Goal: Task Accomplishment & Management: Manage account settings

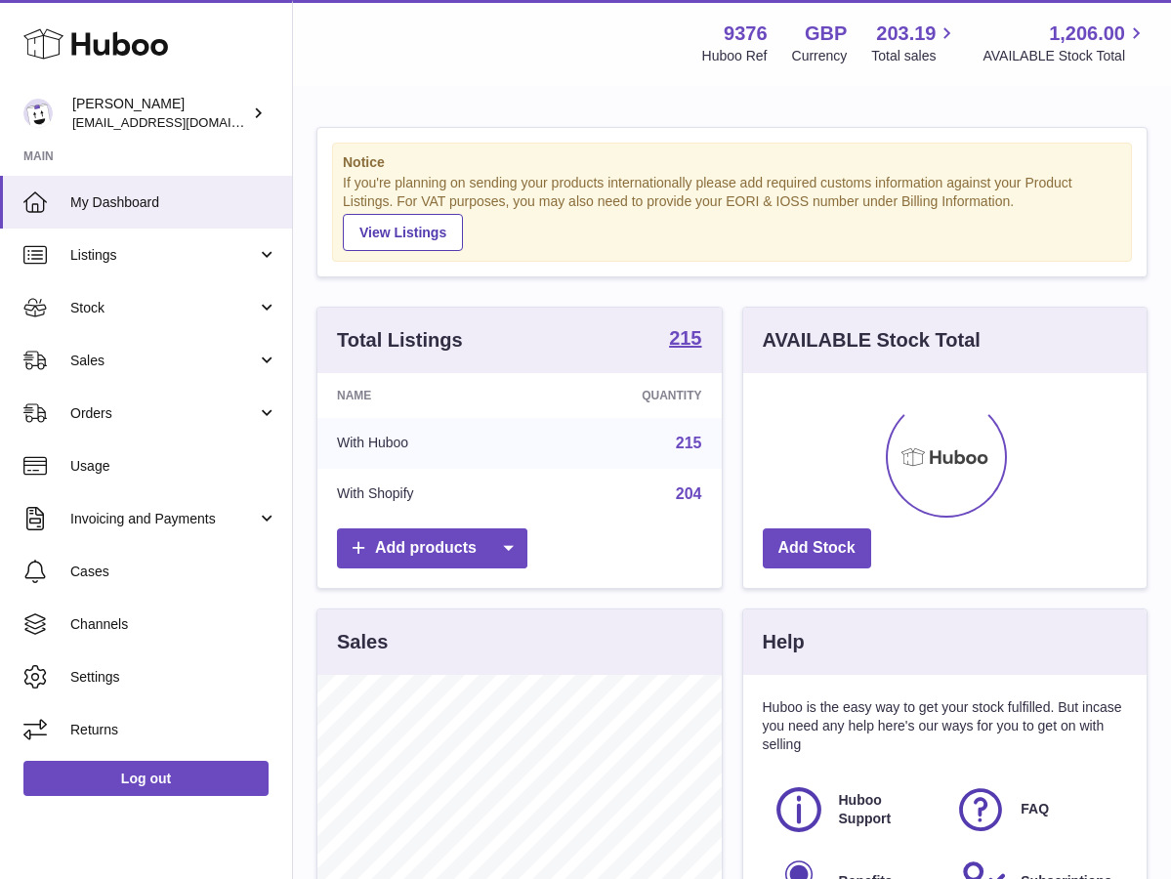
scroll to position [305, 403]
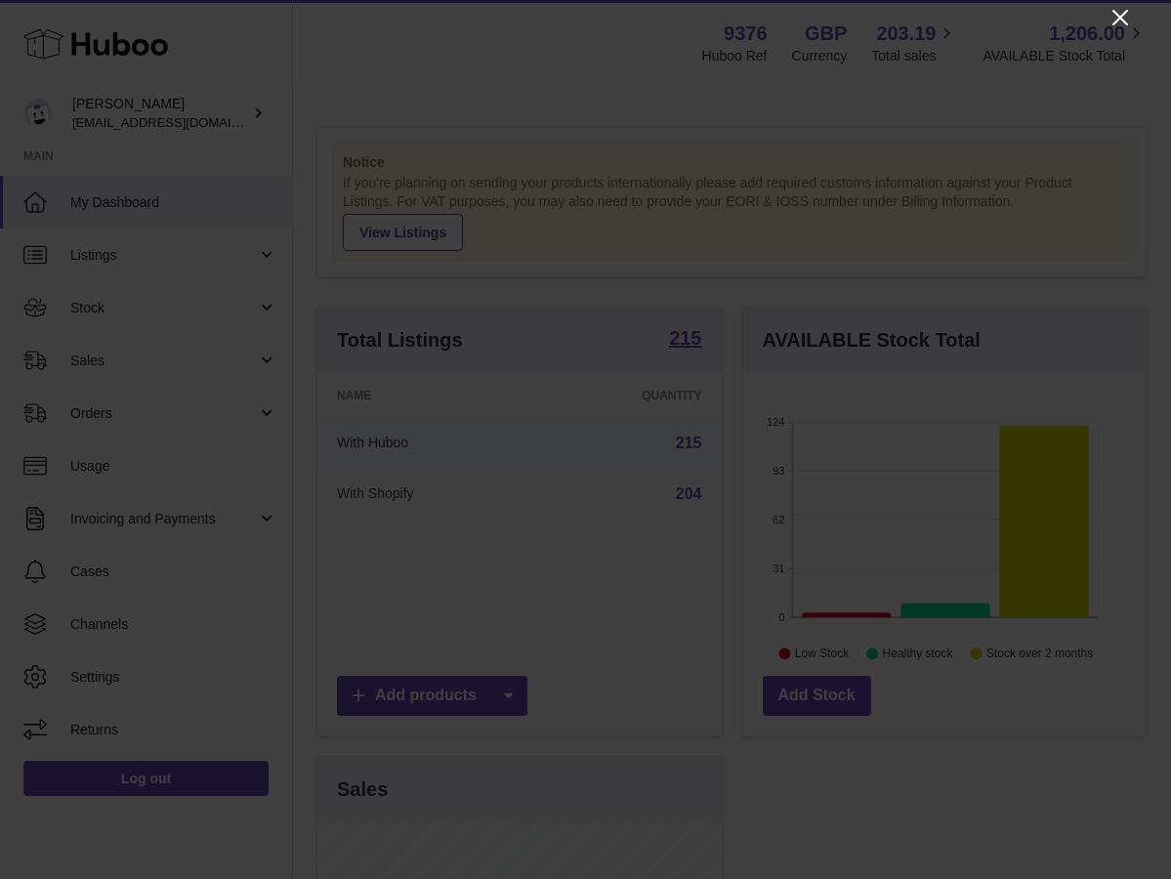
click at [1117, 10] on icon "Close" at bounding box center [1119, 17] width 23 height 23
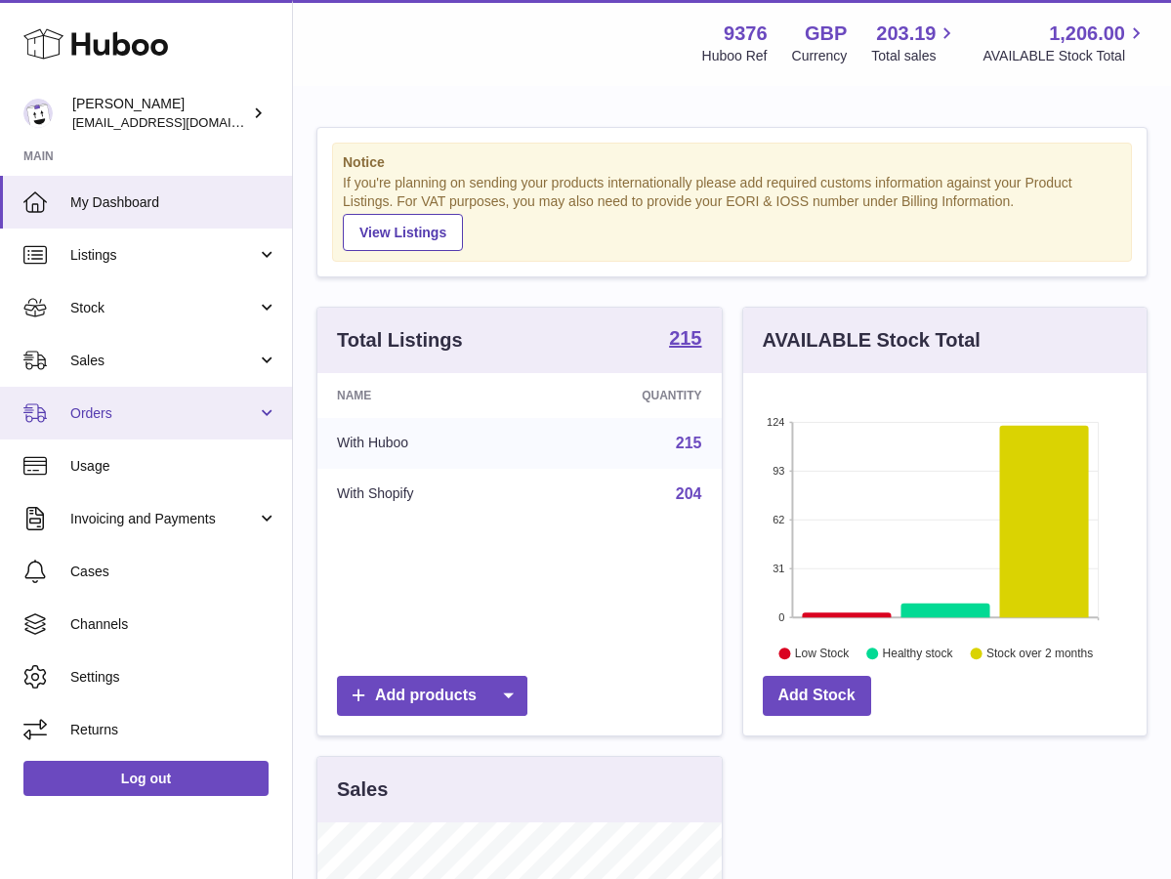
click at [162, 400] on link "Orders" at bounding box center [146, 413] width 292 height 53
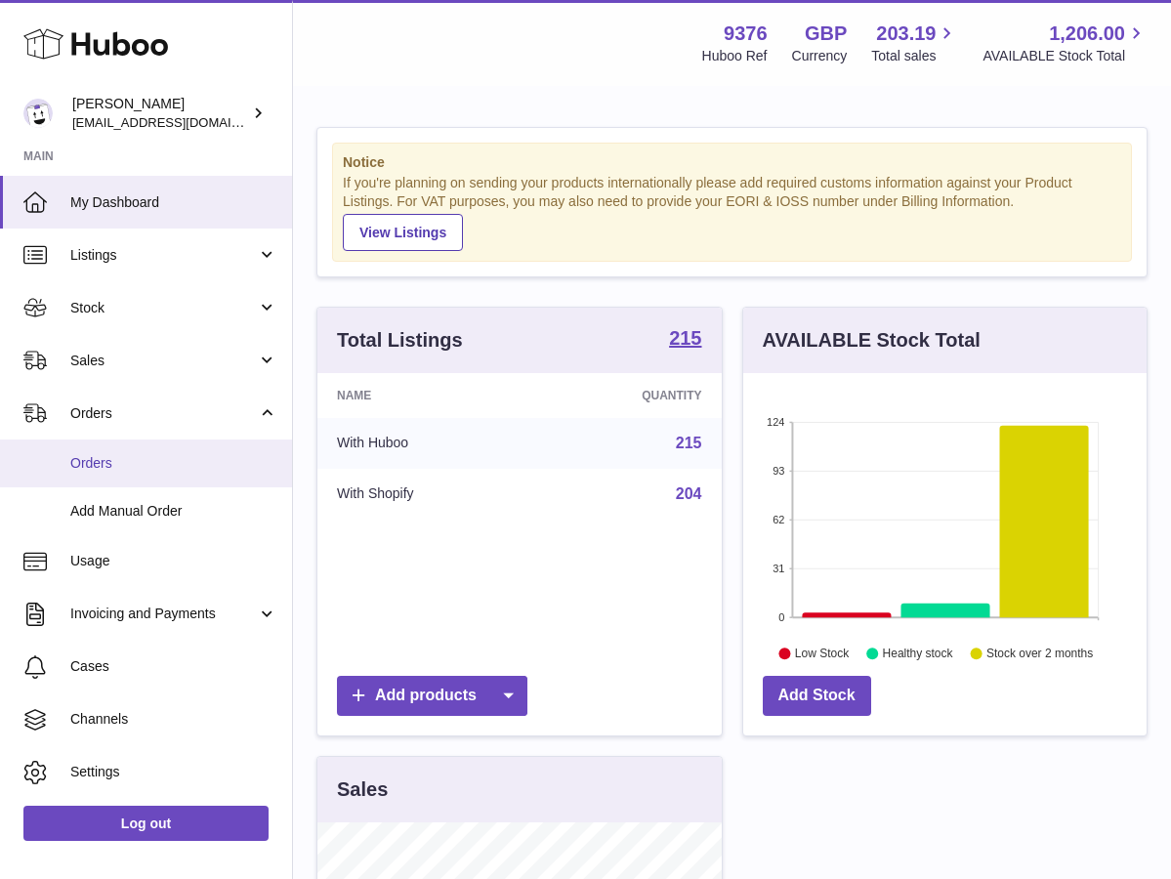
click at [159, 454] on span "Orders" at bounding box center [173, 463] width 207 height 19
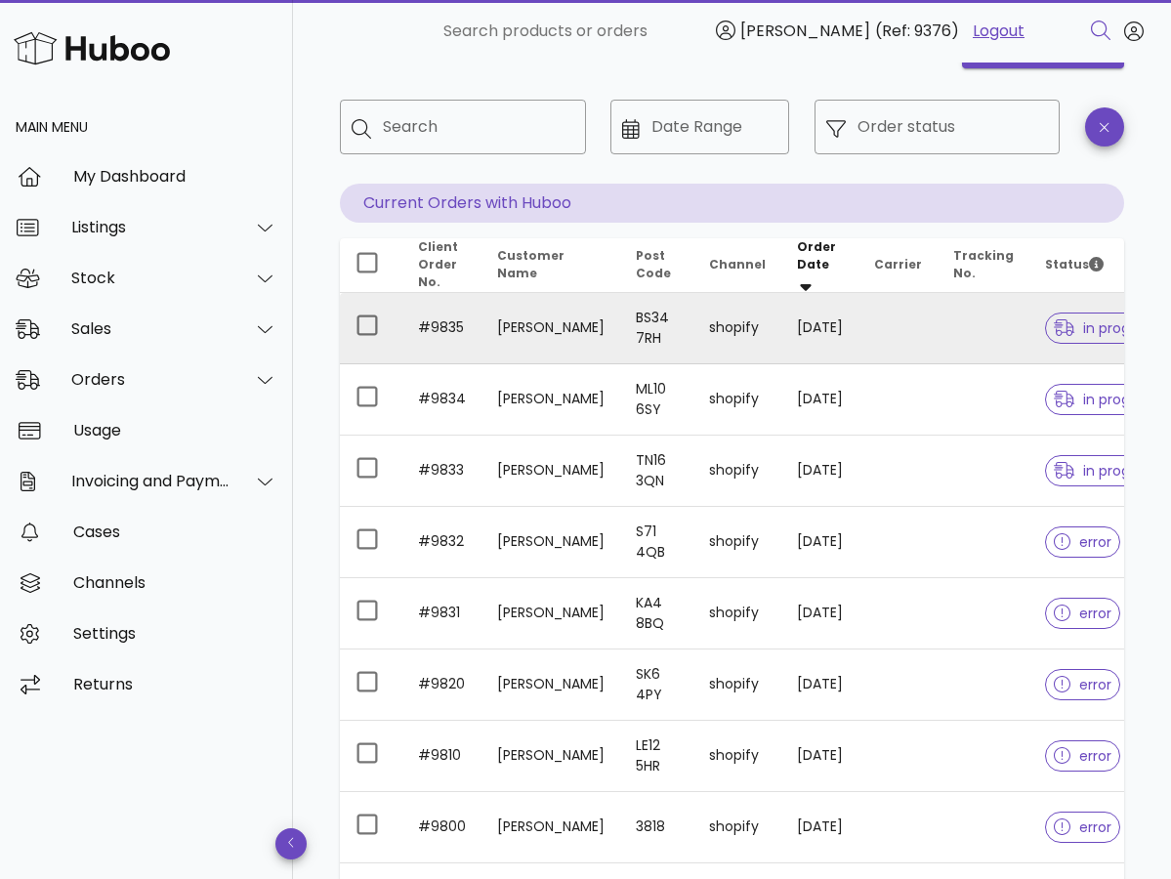
scroll to position [74, 0]
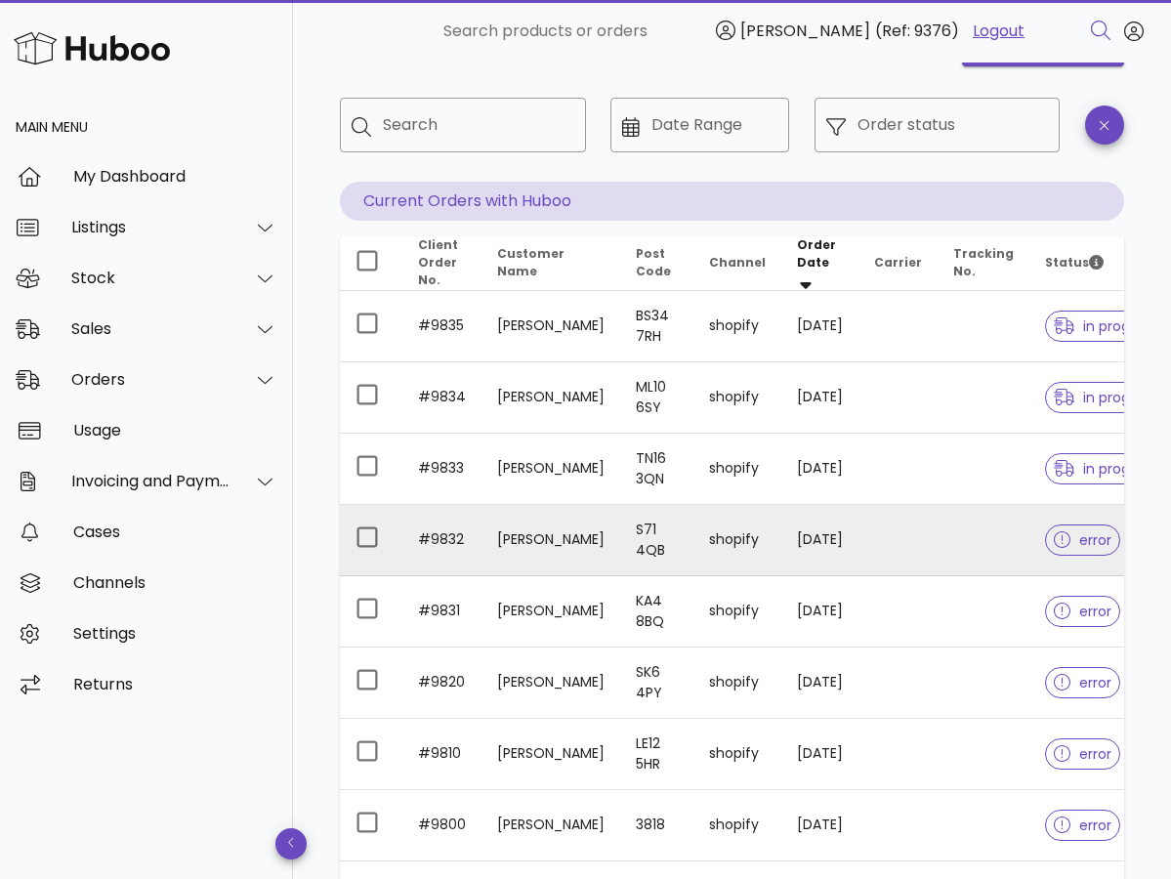
click at [1054, 534] on icon at bounding box center [1063, 540] width 18 height 18
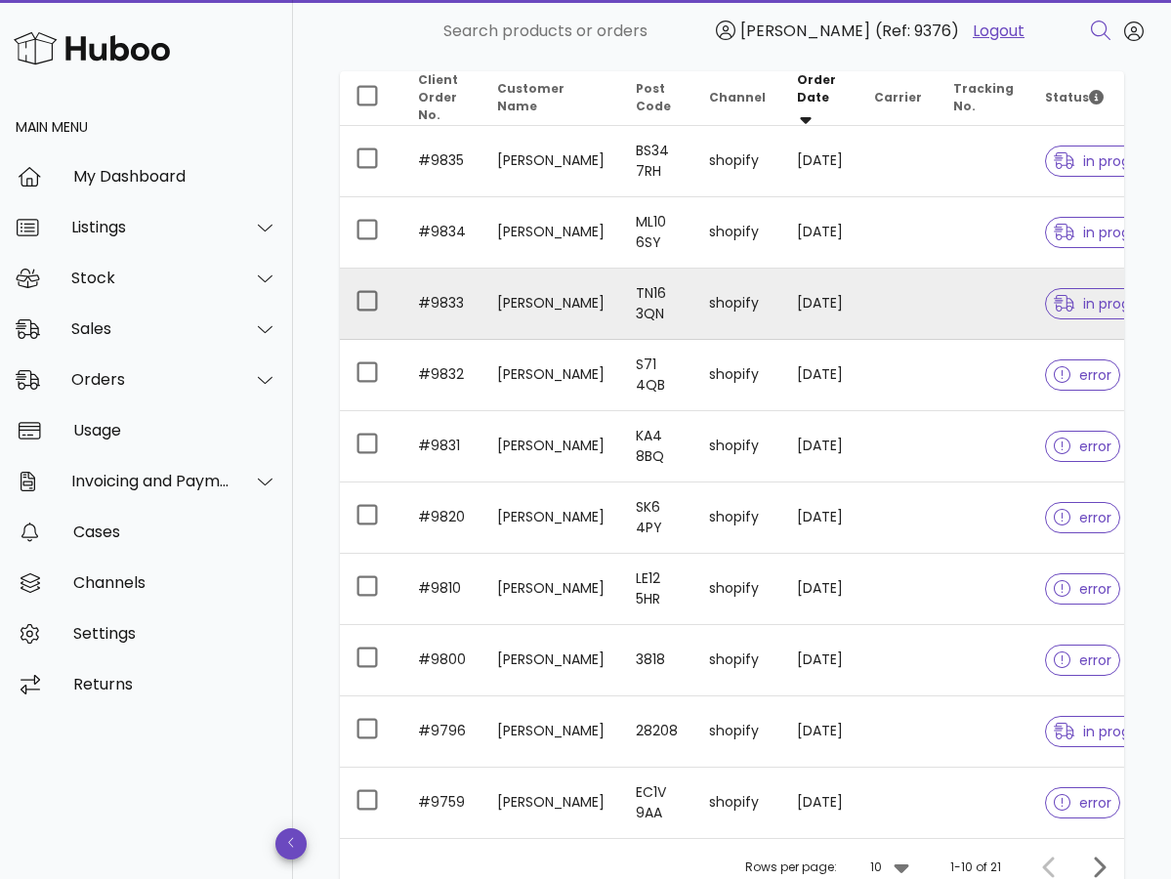
scroll to position [238, 0]
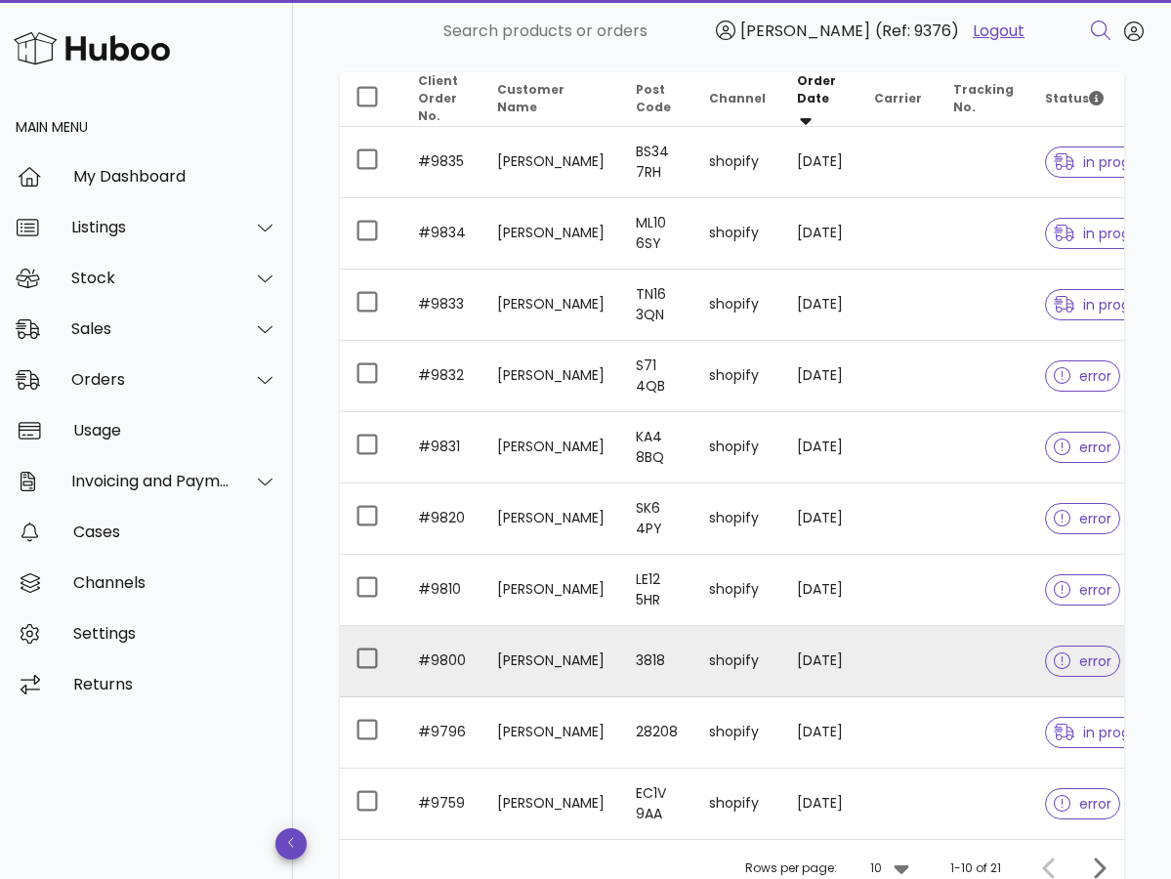
click at [628, 648] on td "3818" at bounding box center [656, 661] width 73 height 71
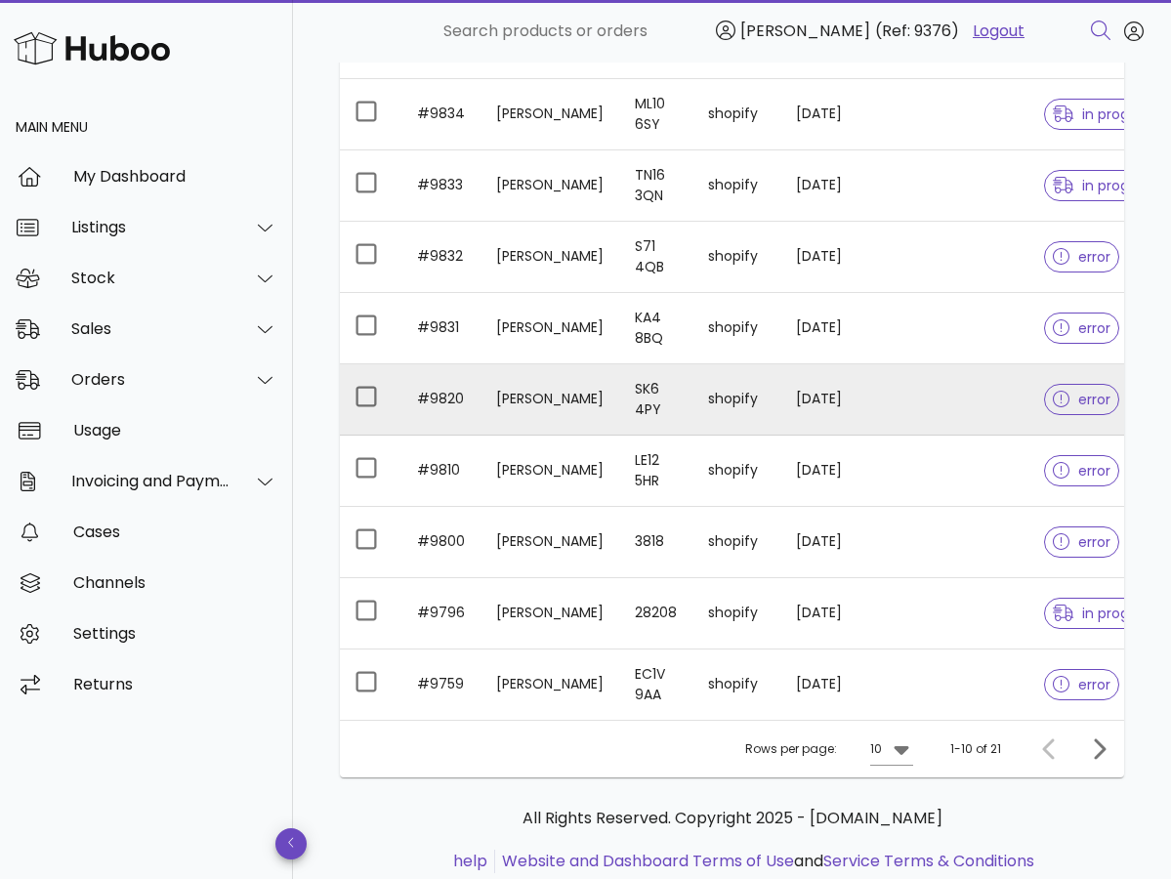
scroll to position [364, 0]
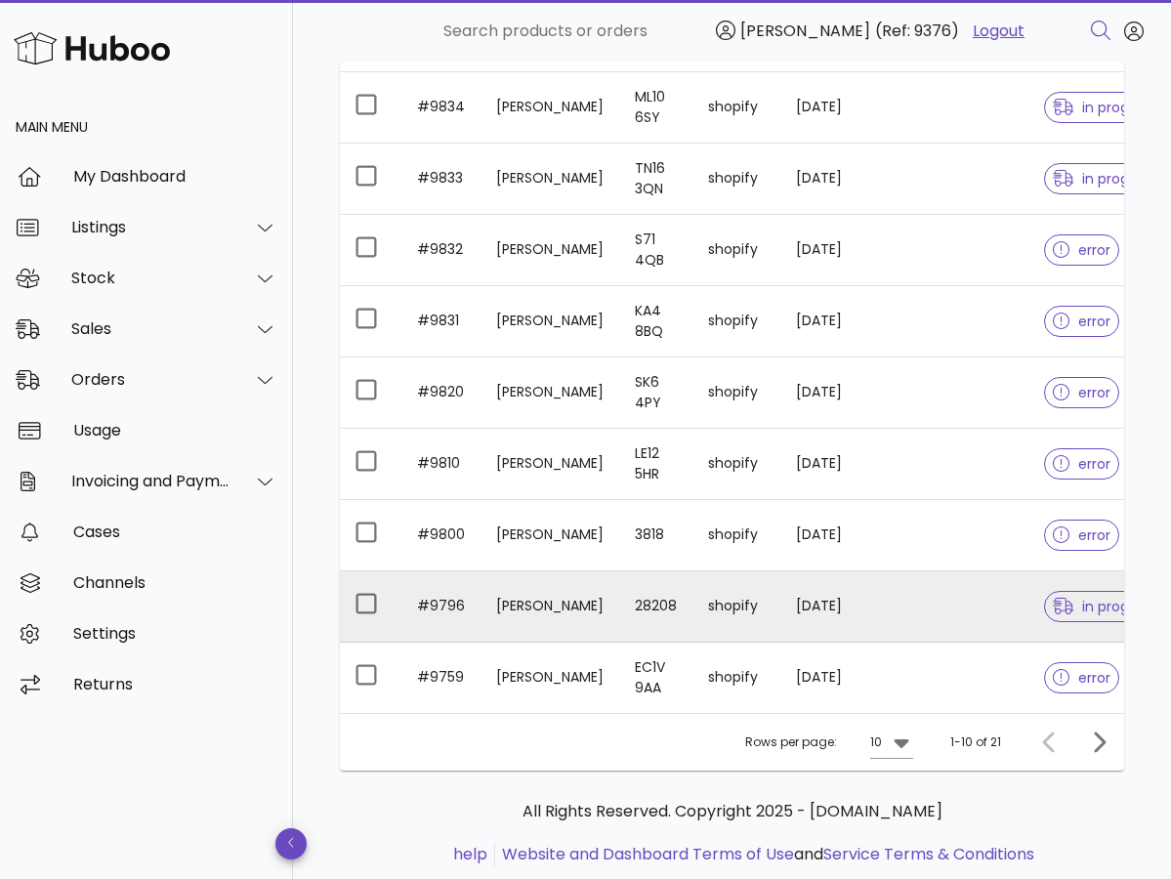
click at [542, 612] on td "[PERSON_NAME]" at bounding box center [550, 606] width 139 height 71
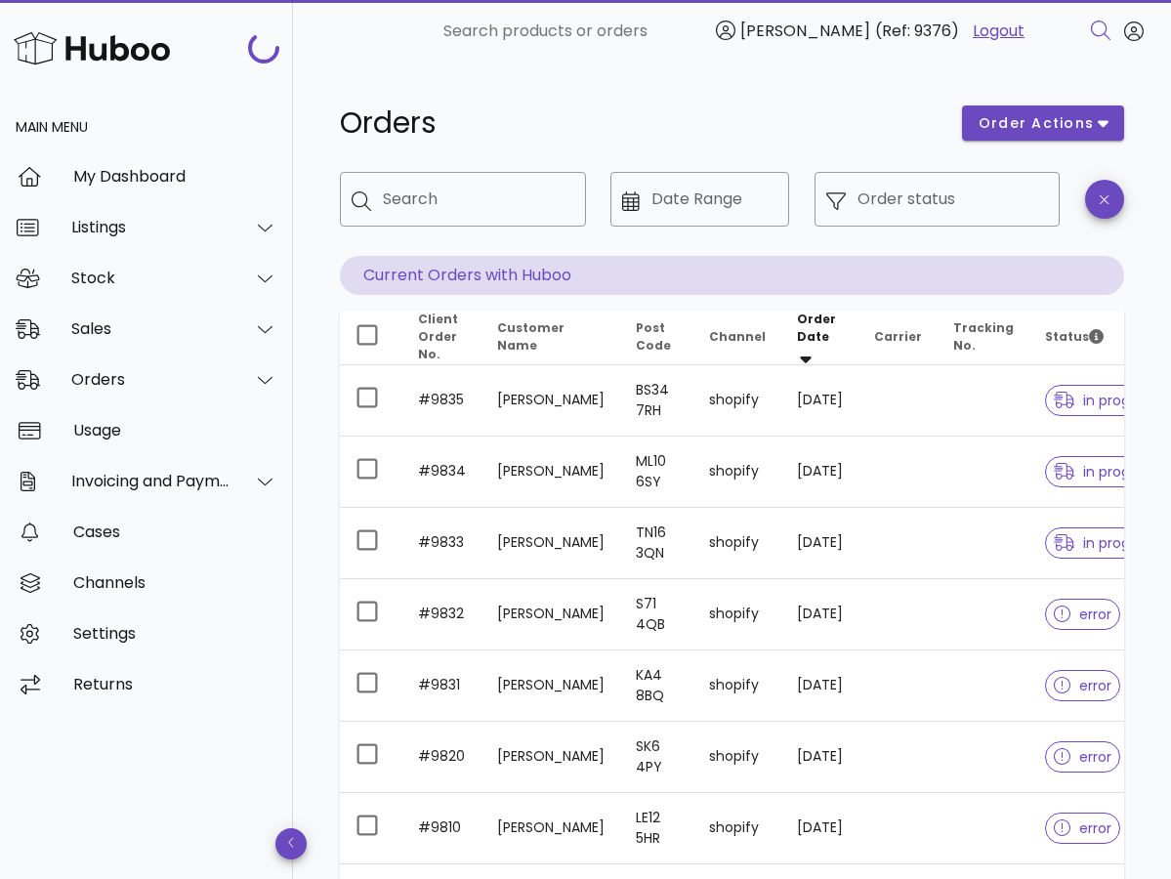
scroll to position [364, 0]
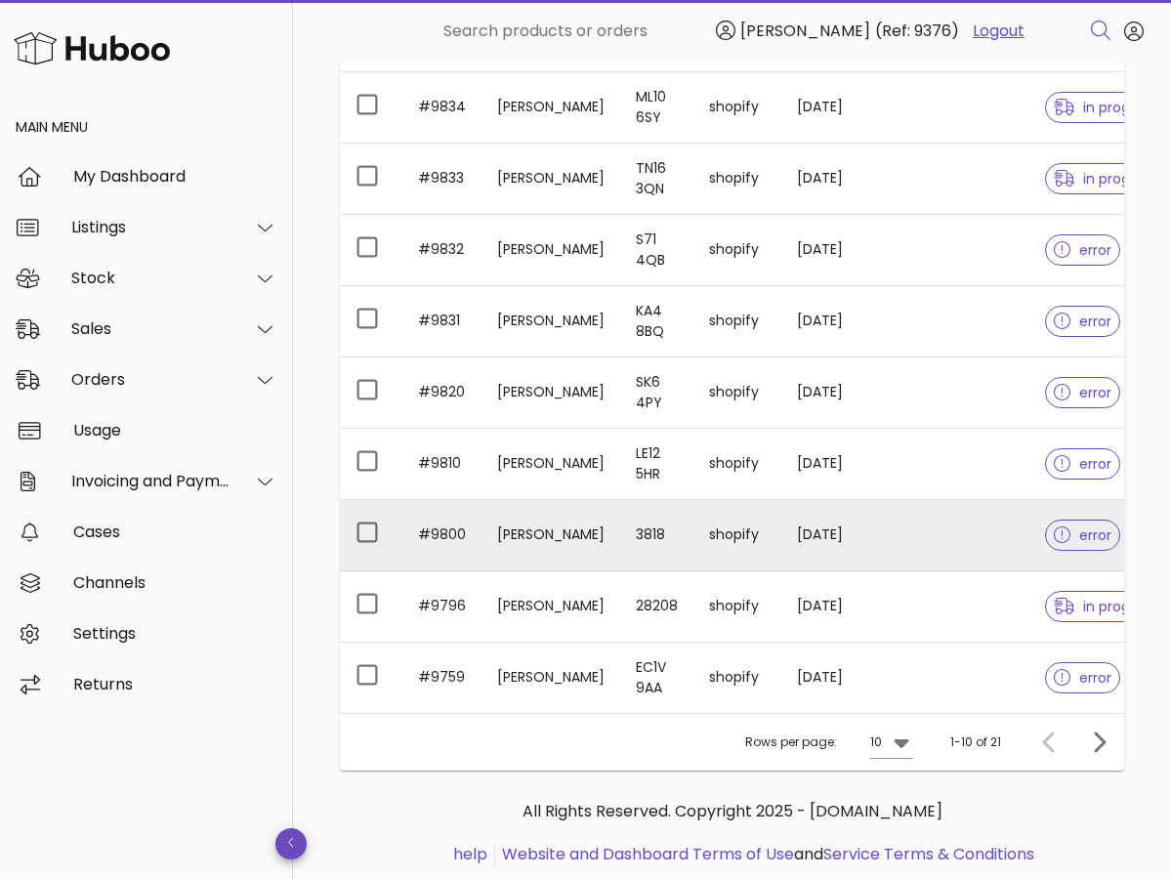
click at [508, 545] on td "nena braham" at bounding box center [550, 535] width 139 height 71
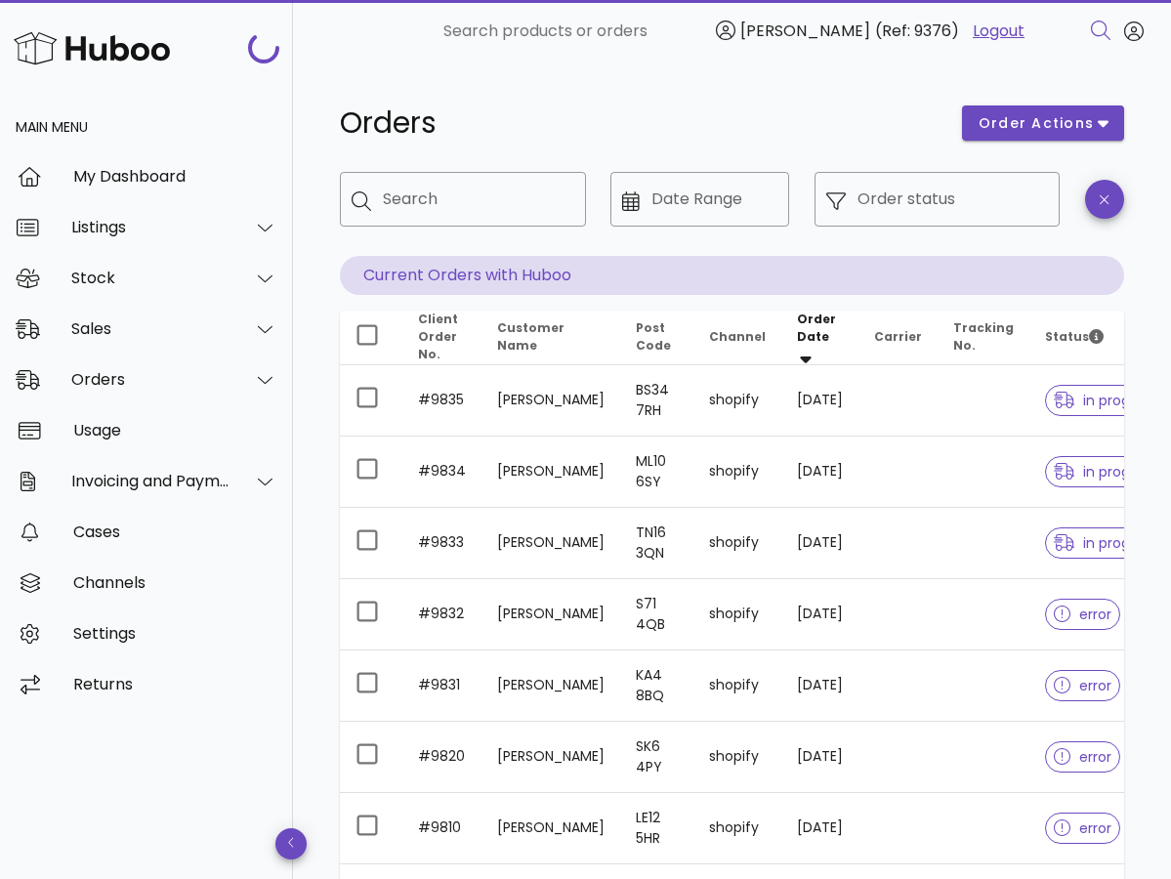
scroll to position [364, 0]
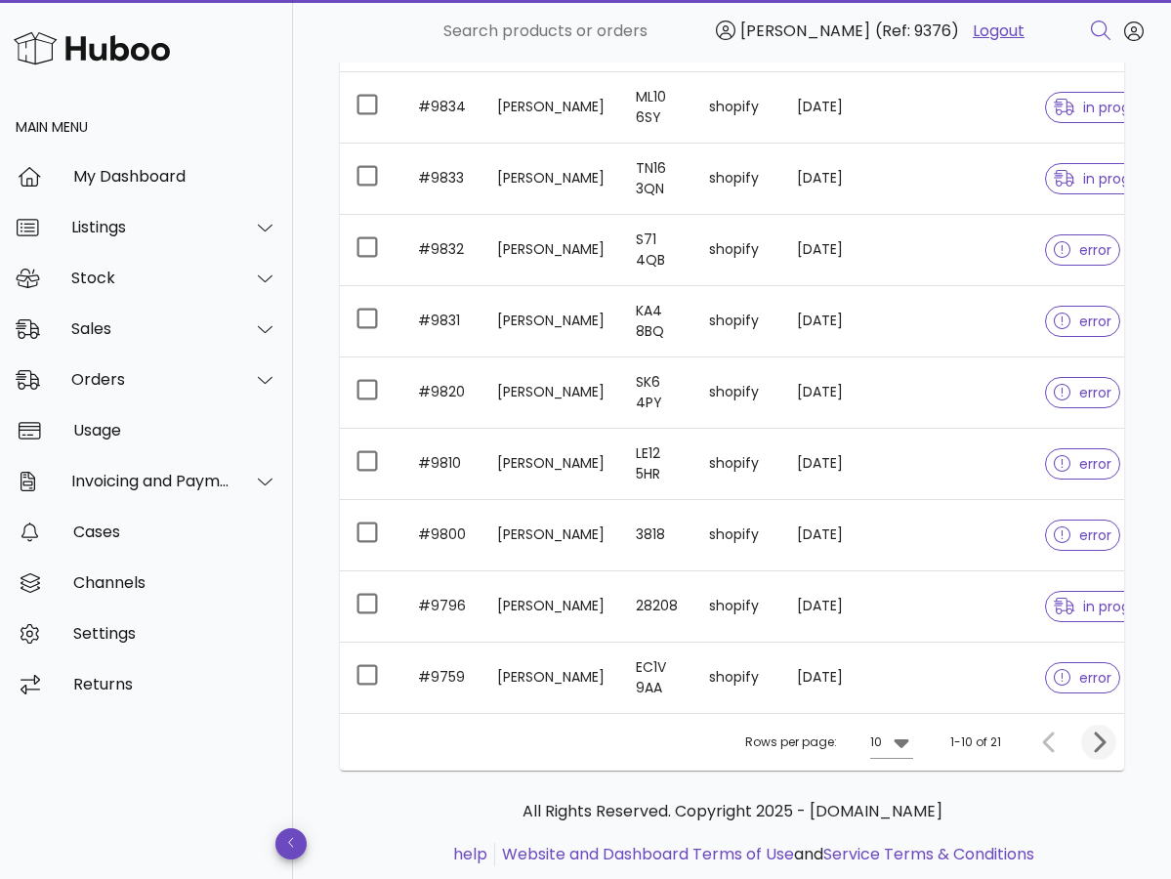
click at [1110, 745] on span "Next page" at bounding box center [1098, 742] width 35 height 23
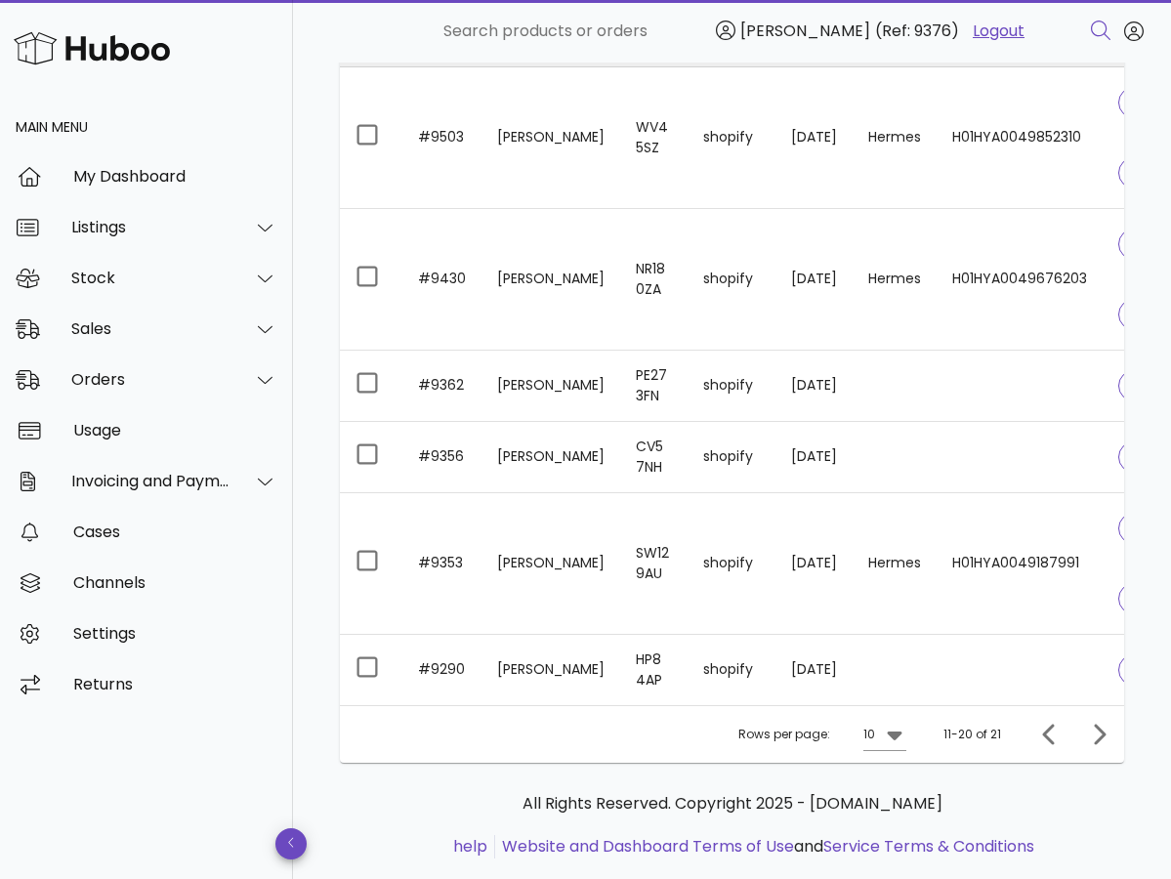
scroll to position [728, 0]
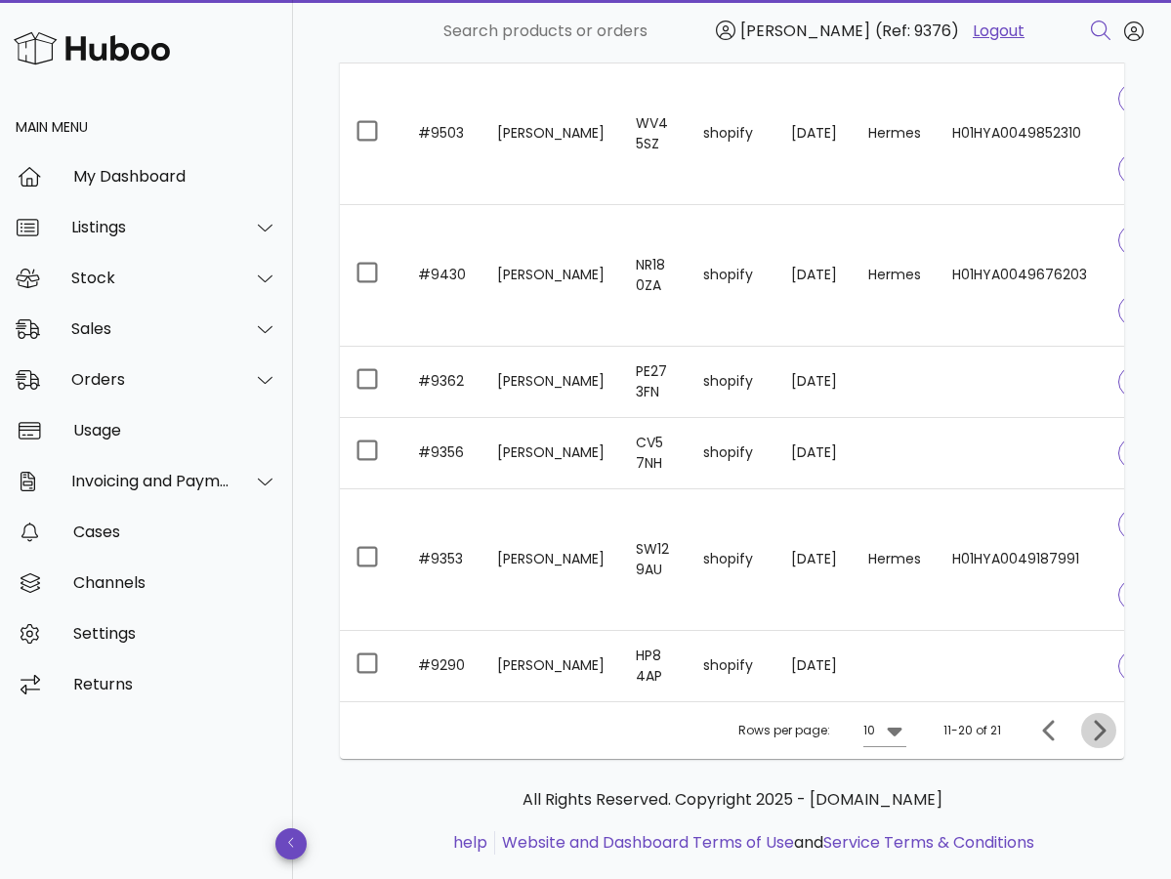
click at [1100, 734] on icon "Next page" at bounding box center [1100, 730] width 12 height 21
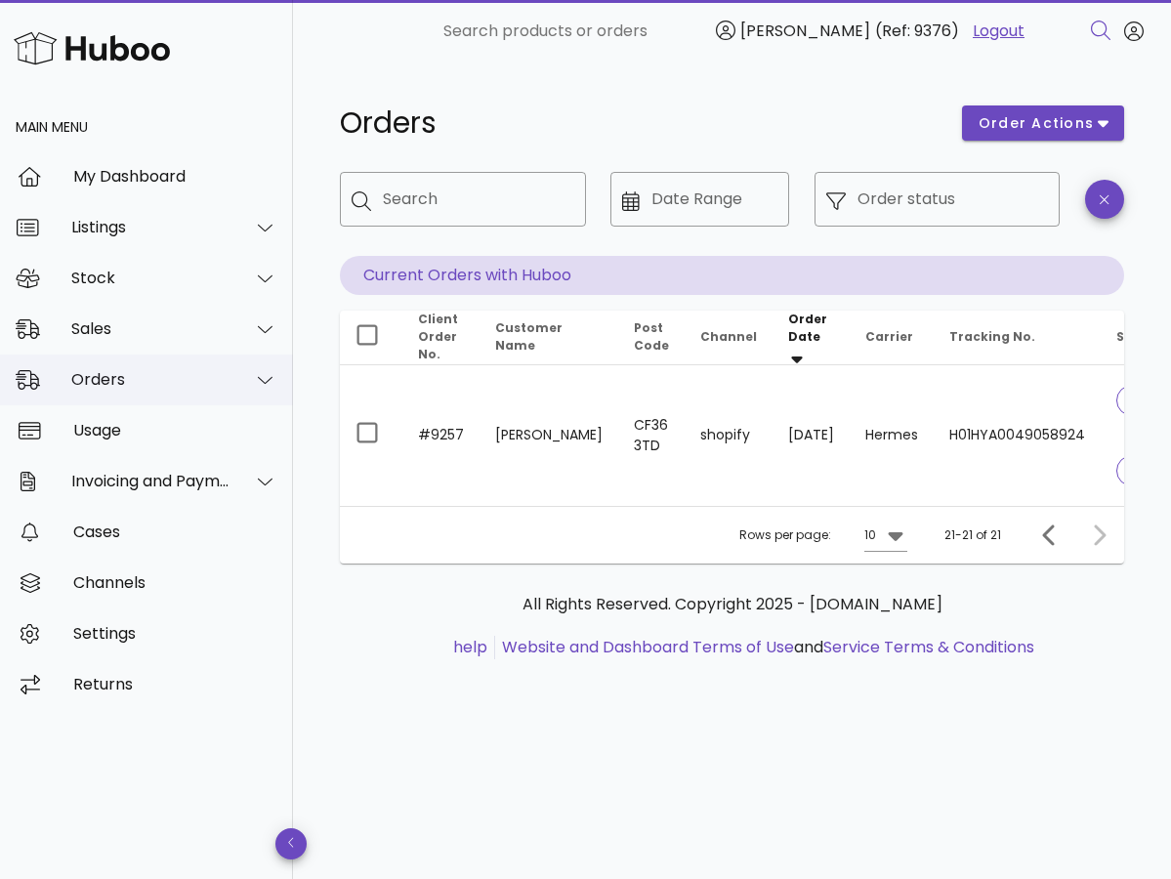
click at [135, 386] on div "Orders" at bounding box center [150, 379] width 159 height 19
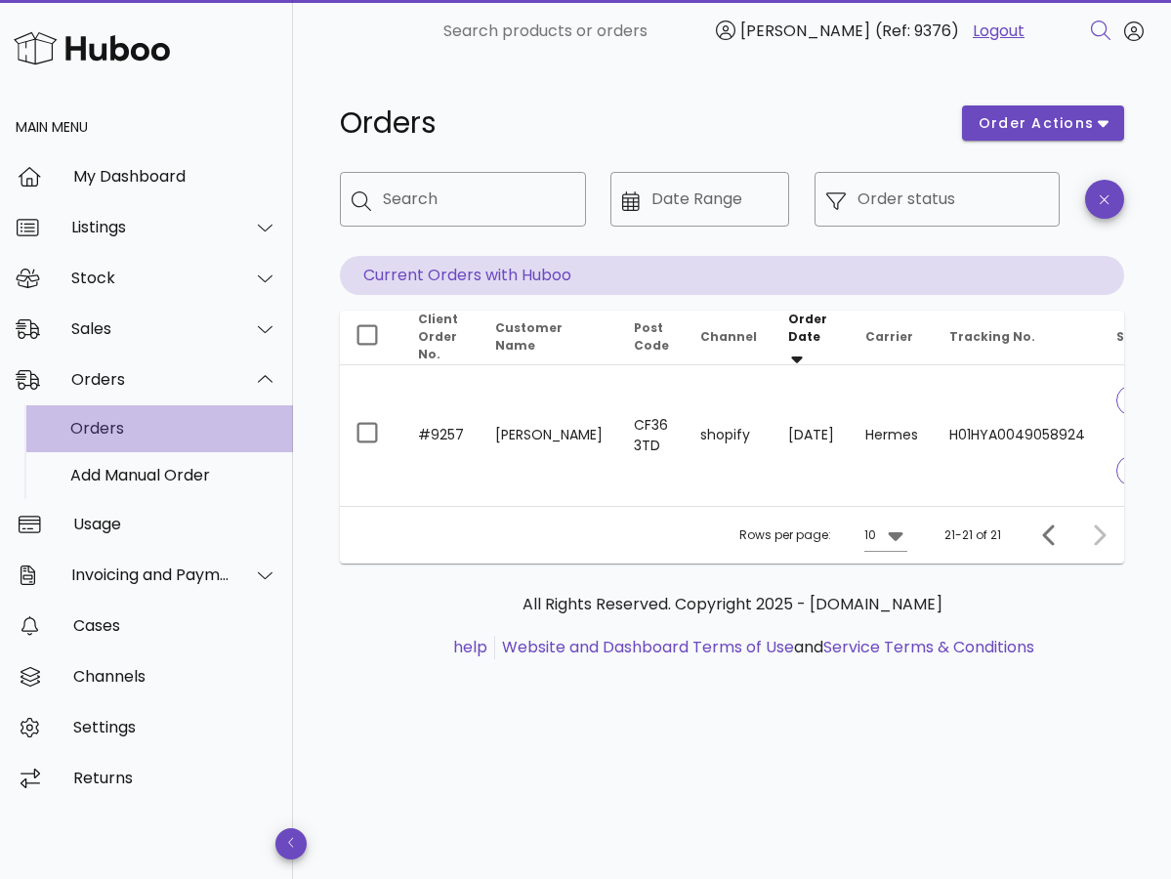
click at [138, 421] on div "Orders" at bounding box center [173, 428] width 207 height 19
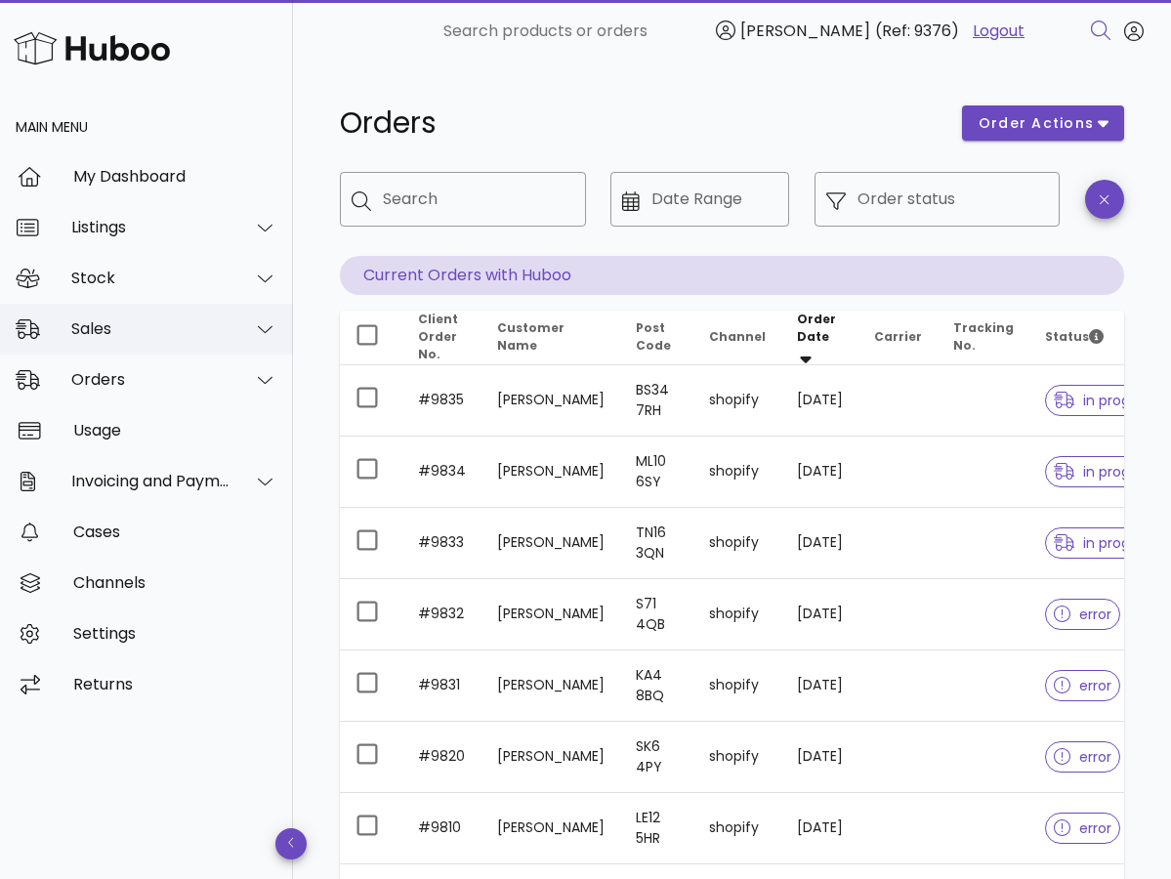
click at [129, 323] on div "Sales" at bounding box center [150, 328] width 159 height 19
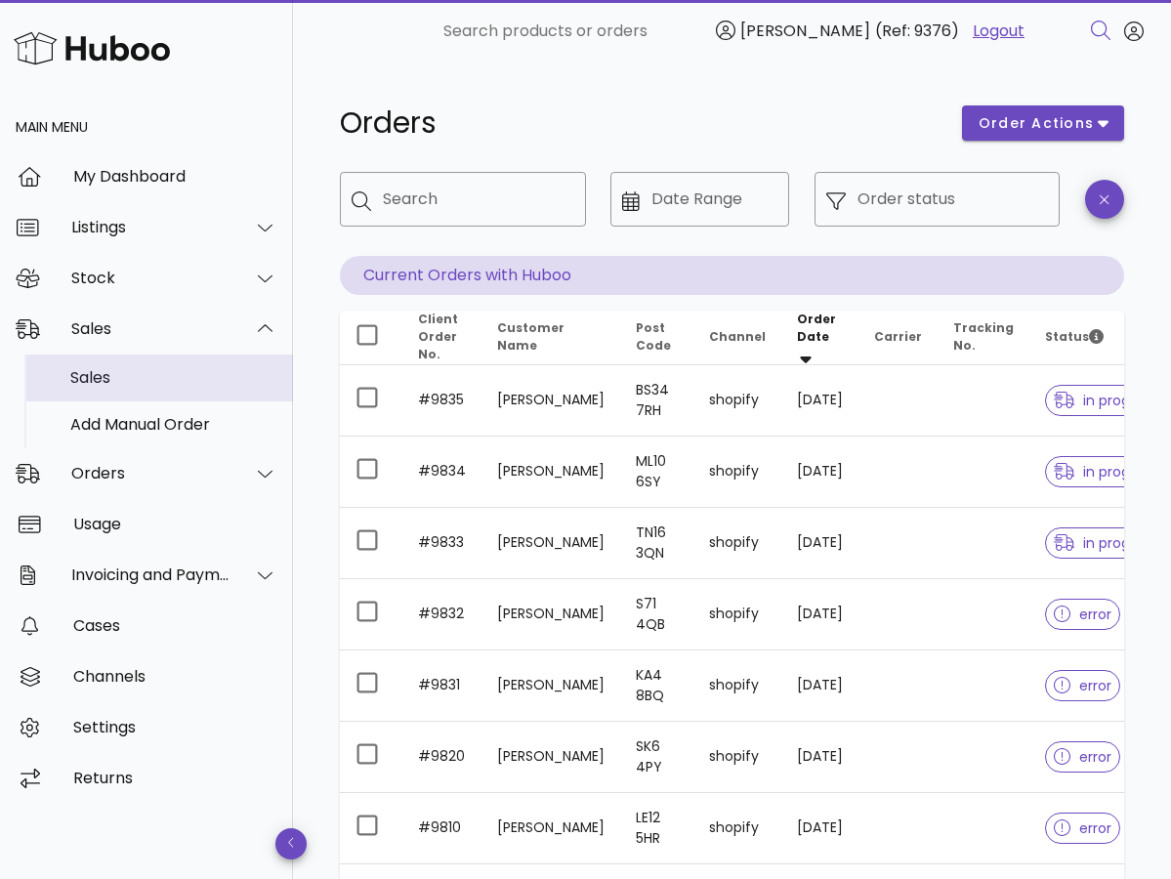
click at [135, 377] on div "Sales" at bounding box center [173, 377] width 207 height 19
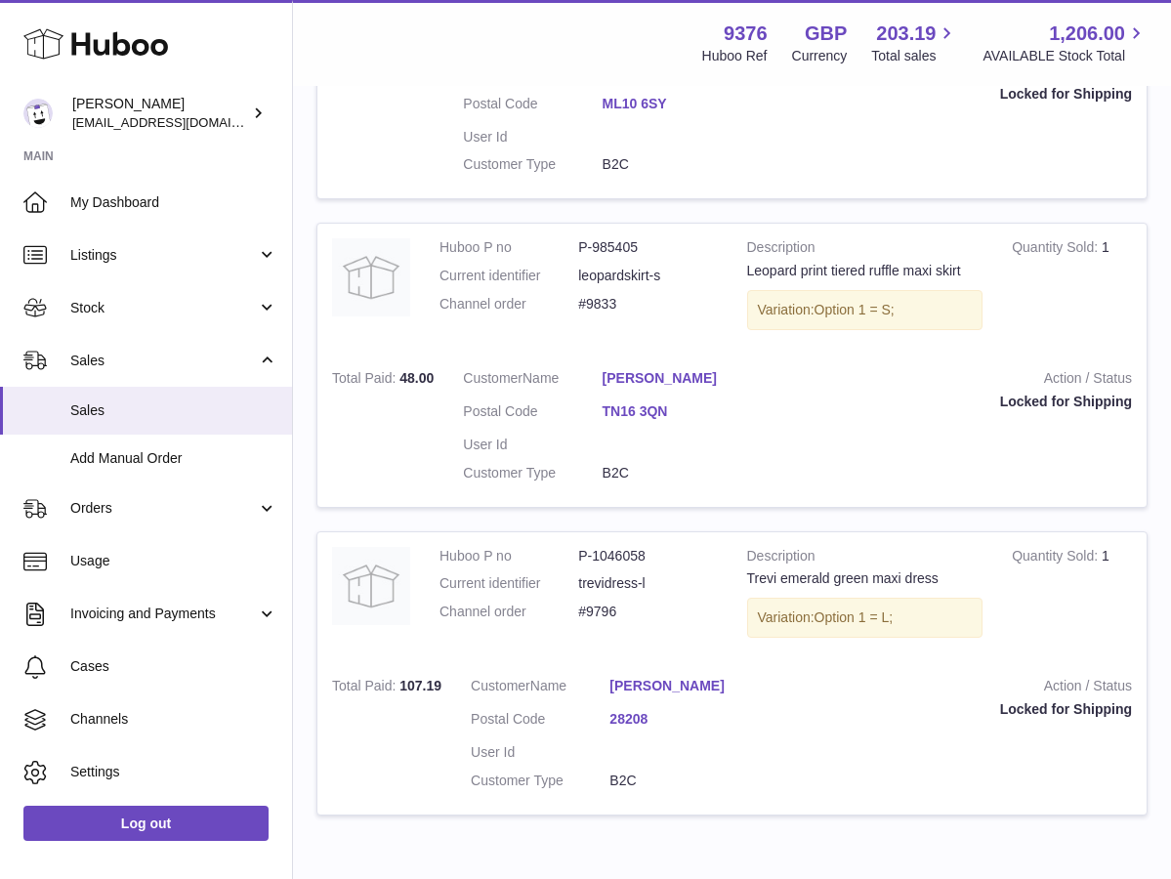
scroll to position [1183, 0]
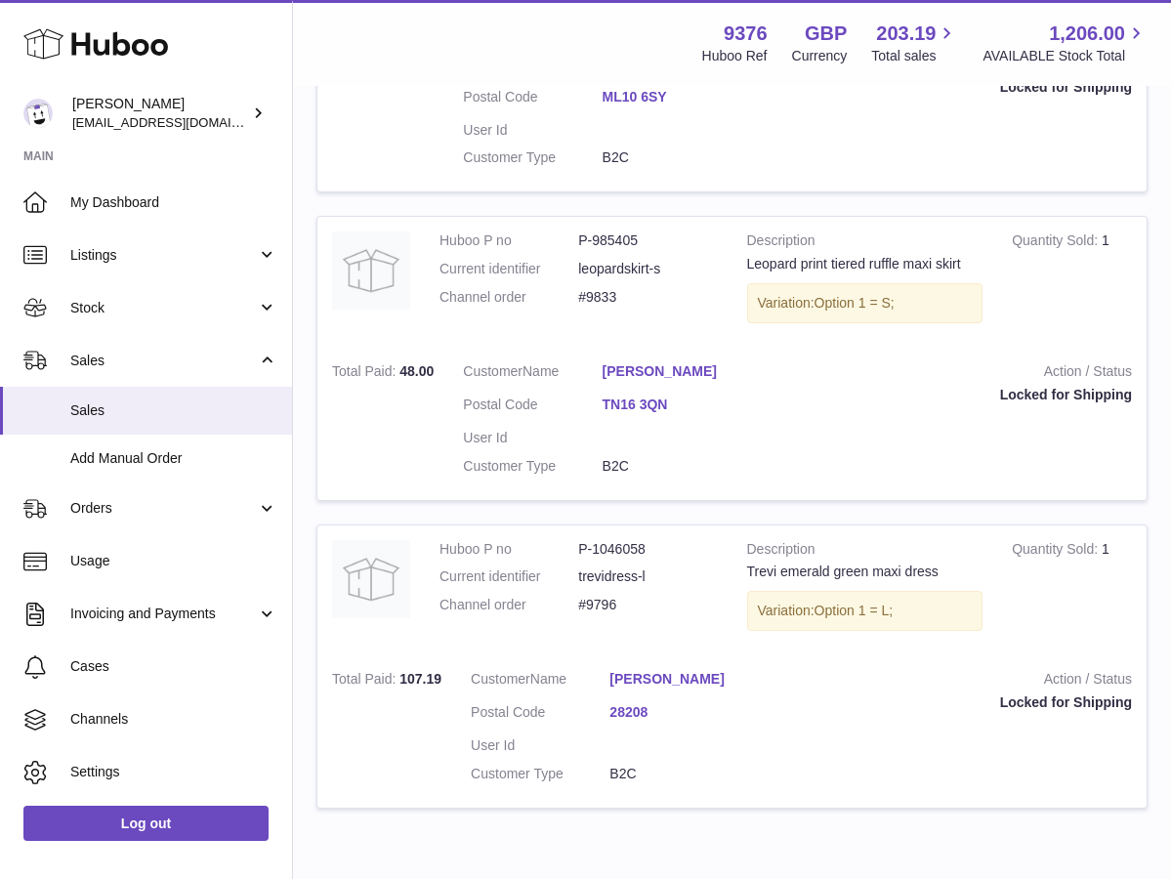
click at [637, 703] on link "28208" at bounding box center [678, 712] width 139 height 19
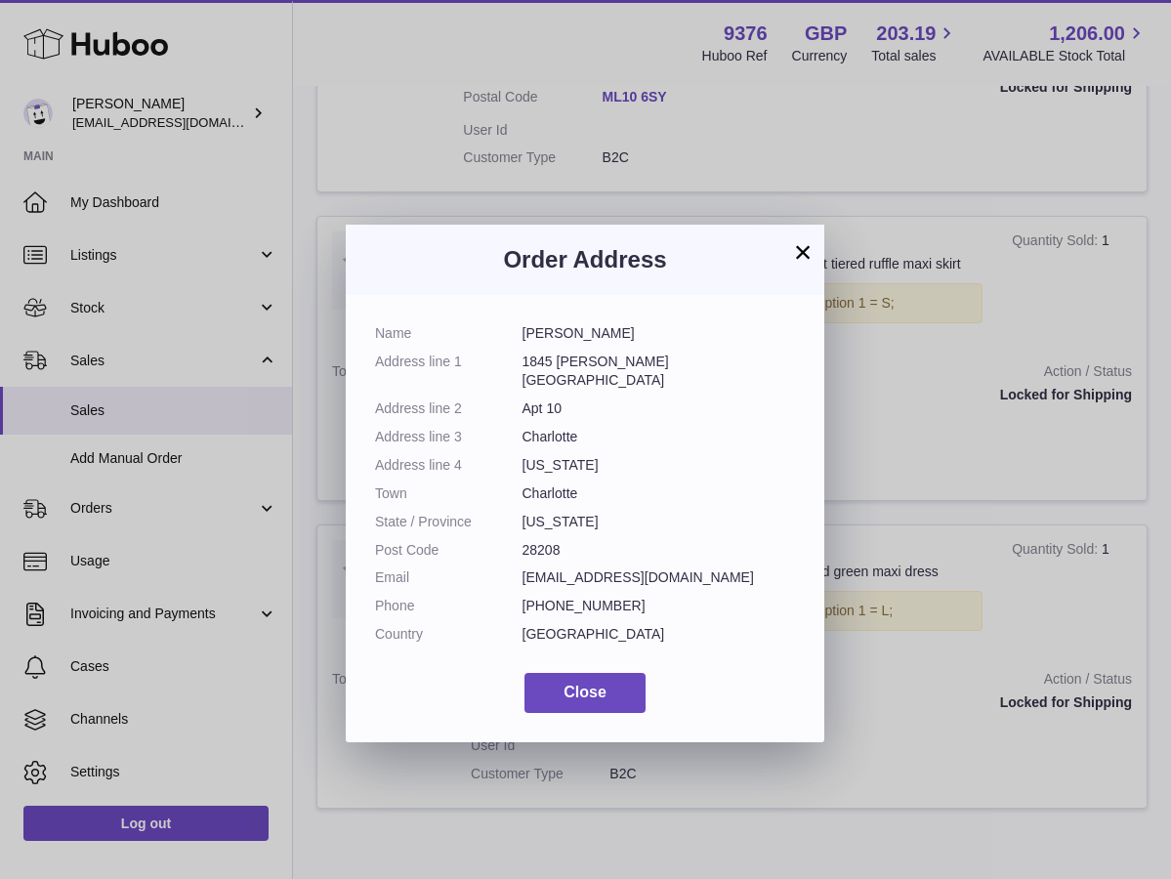
click at [807, 256] on button "×" at bounding box center [802, 251] width 23 height 23
